Goal: Task Accomplishment & Management: Use online tool/utility

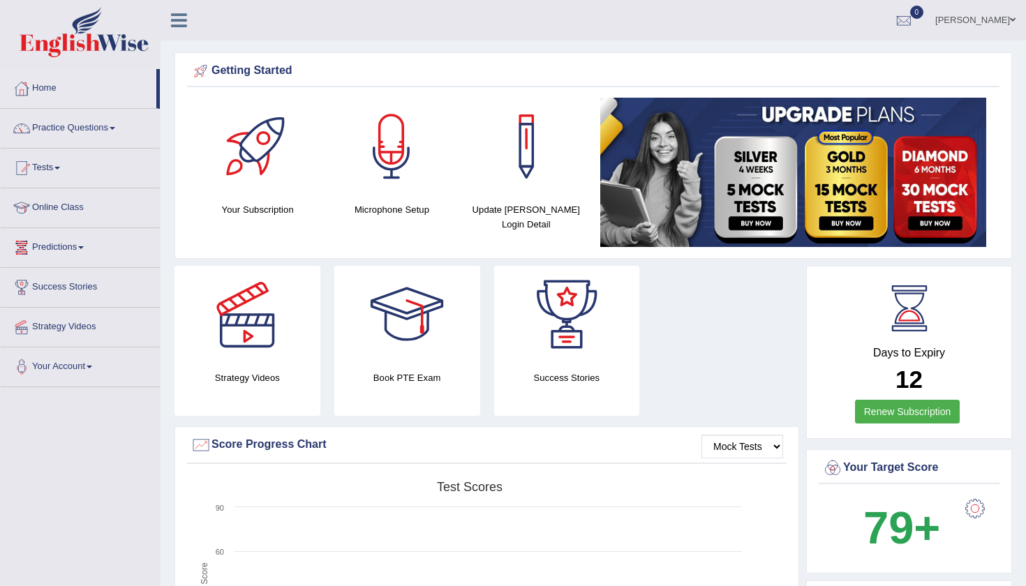
click at [70, 166] on link "Tests" at bounding box center [80, 166] width 159 height 35
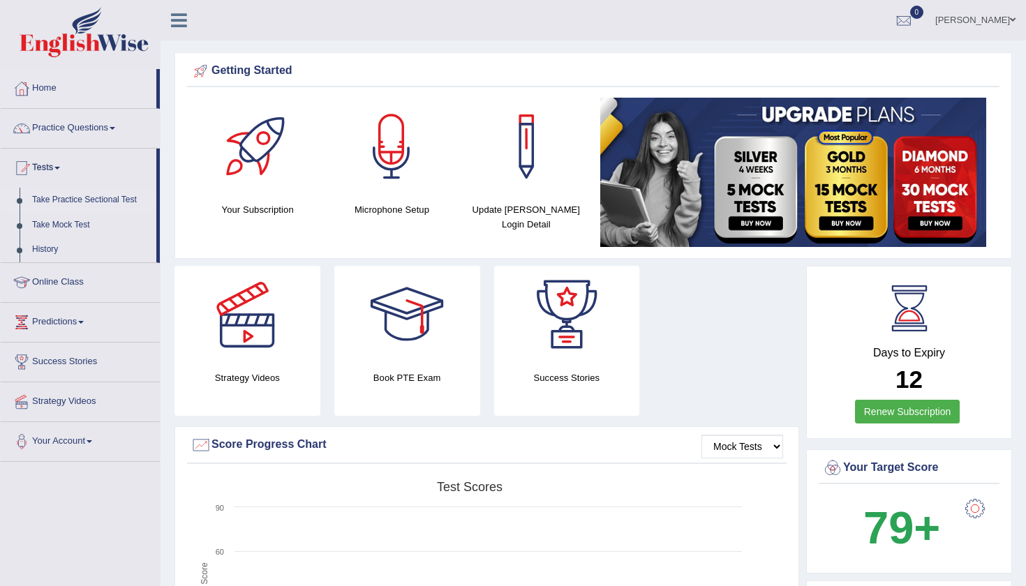
click at [80, 196] on link "Take Practice Sectional Test" at bounding box center [91, 200] width 130 height 25
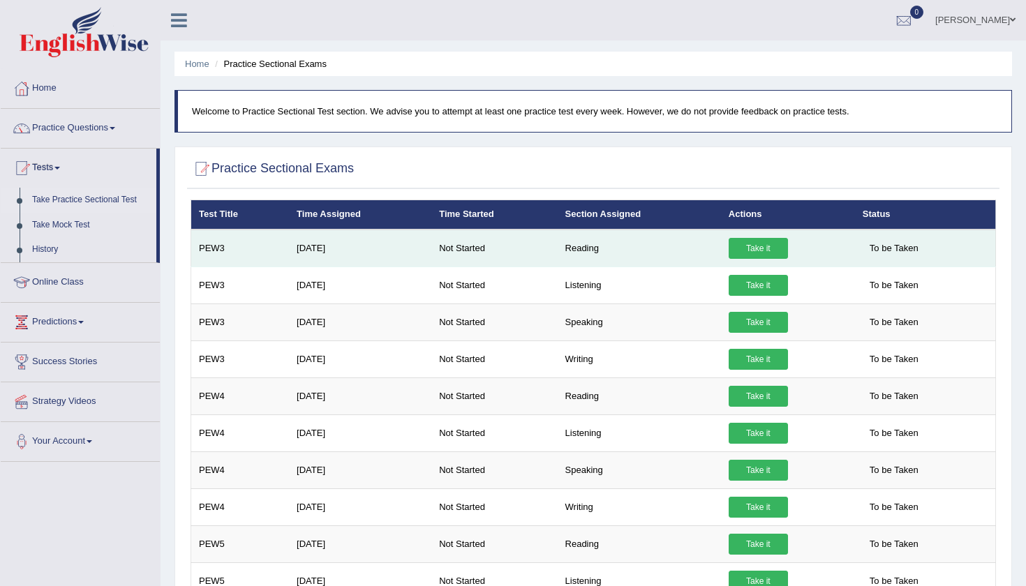
click at [767, 243] on link "Take it" at bounding box center [757, 248] width 59 height 21
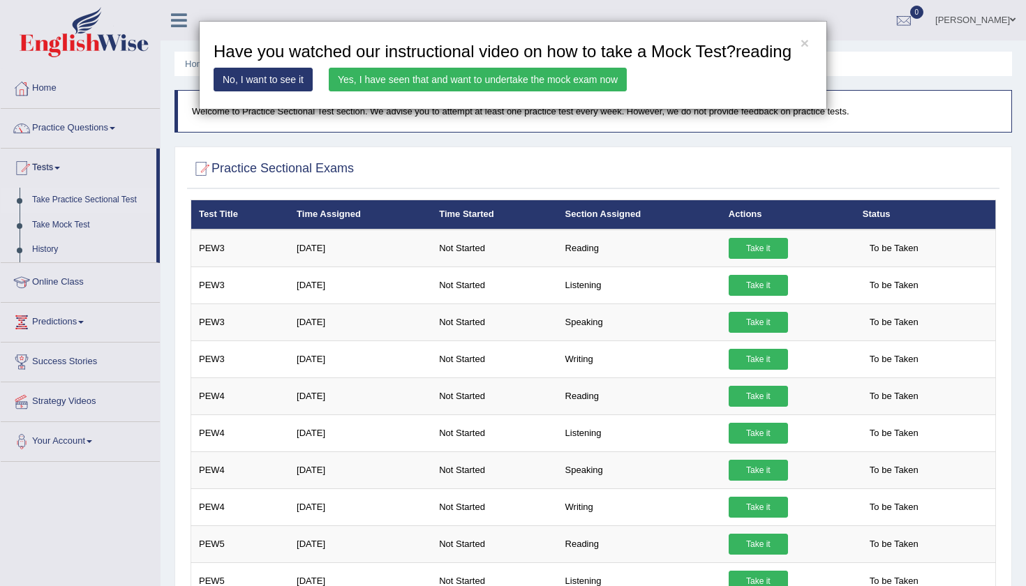
click at [571, 91] on link "Yes, I have seen that and want to undertake the mock exam now" at bounding box center [478, 80] width 298 height 24
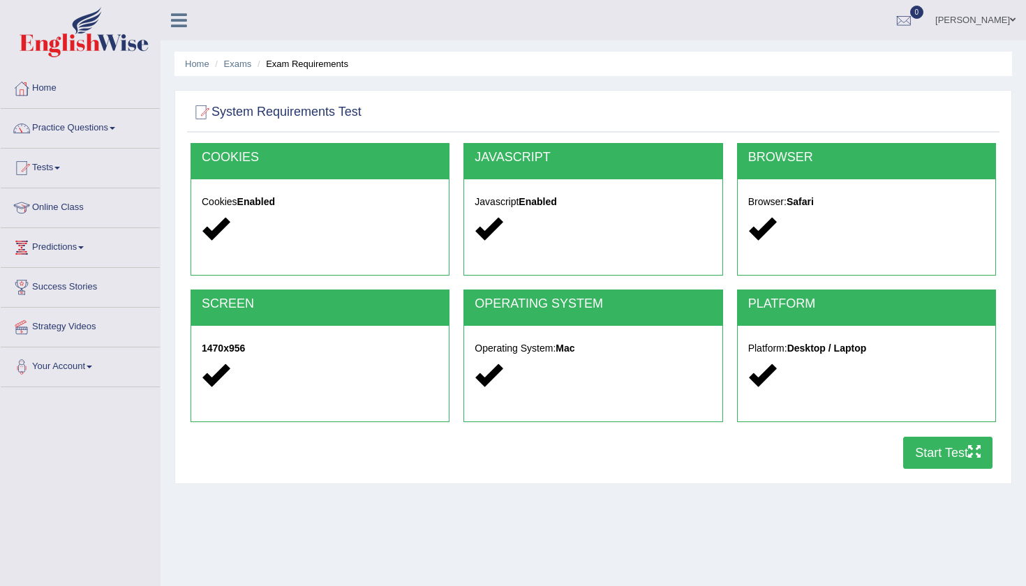
click at [923, 442] on button "Start Test" at bounding box center [947, 453] width 89 height 32
